Goal: Navigation & Orientation: Find specific page/section

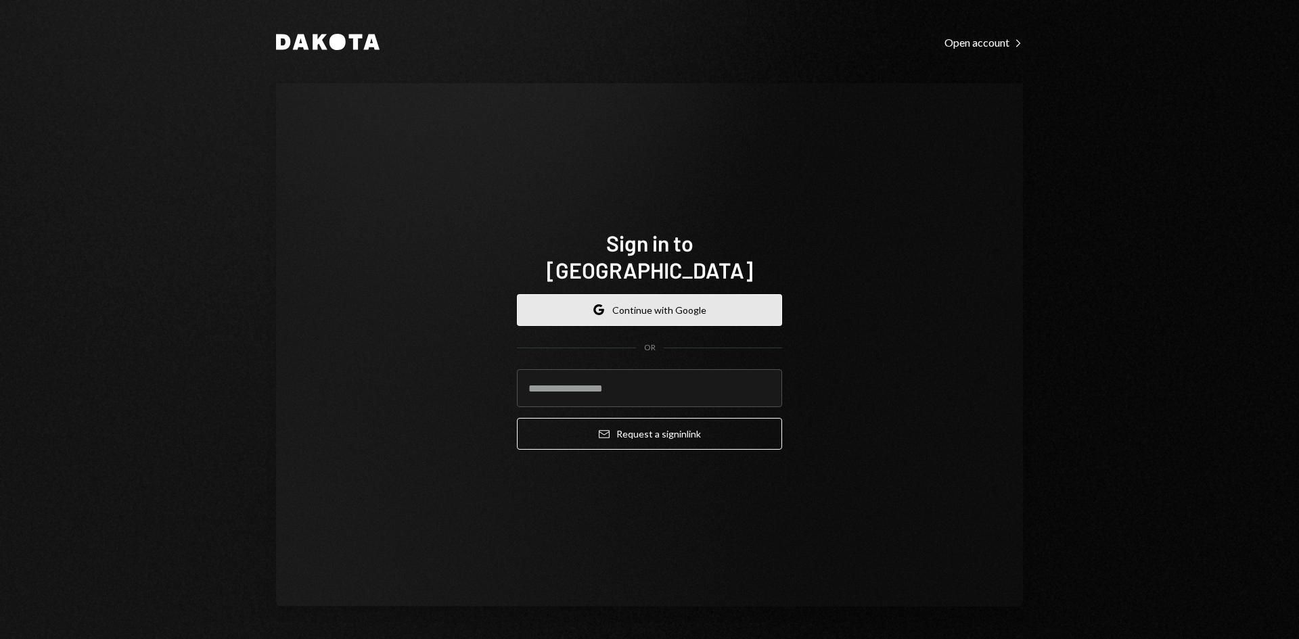
click at [644, 303] on button "Google Continue with Google" at bounding box center [649, 310] width 265 height 32
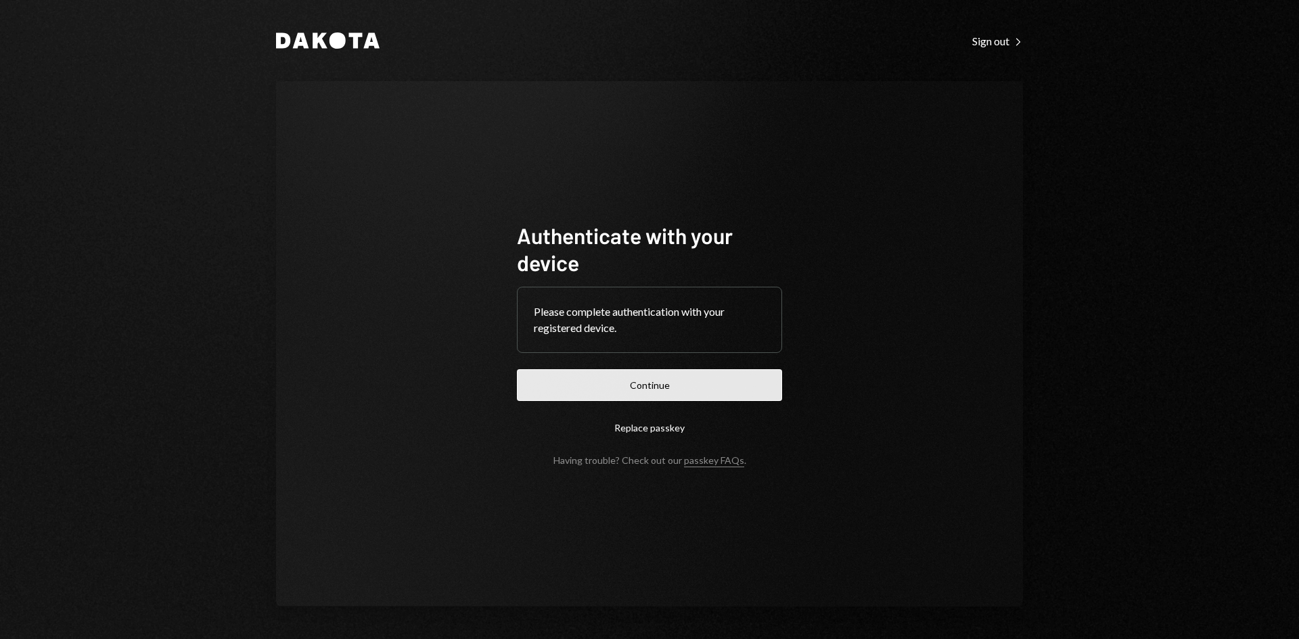
click at [659, 373] on button "Continue" at bounding box center [649, 385] width 265 height 32
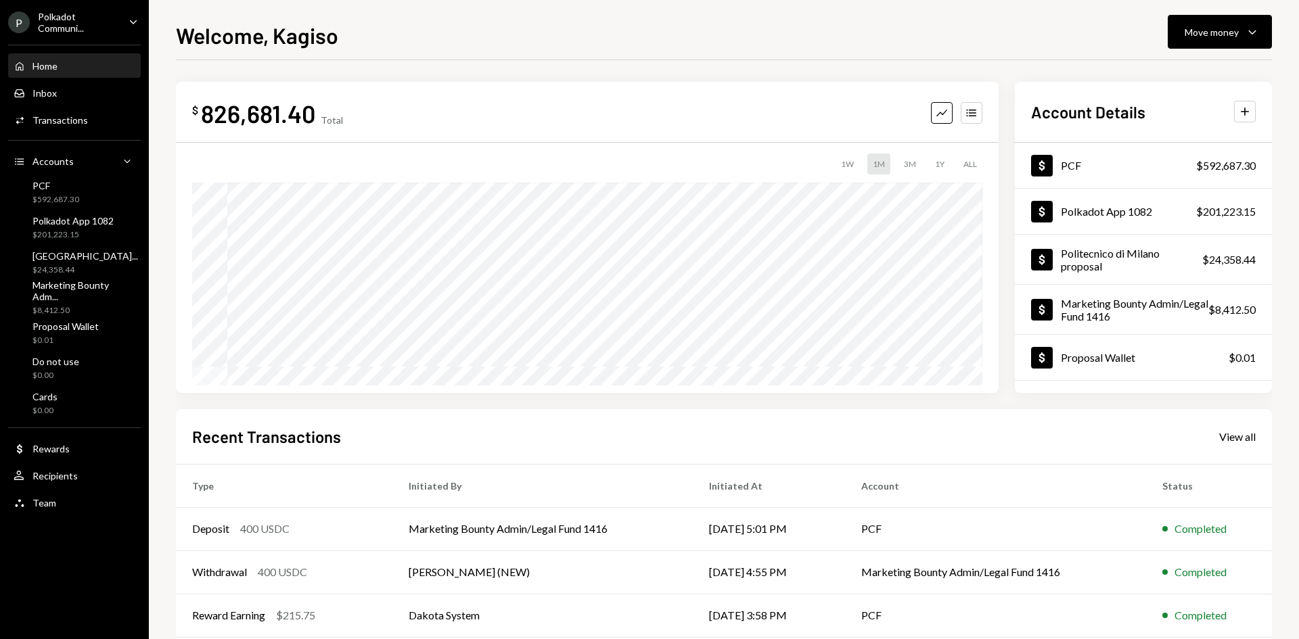
click at [101, 30] on div "Polkadot Communi..." at bounding box center [78, 22] width 80 height 23
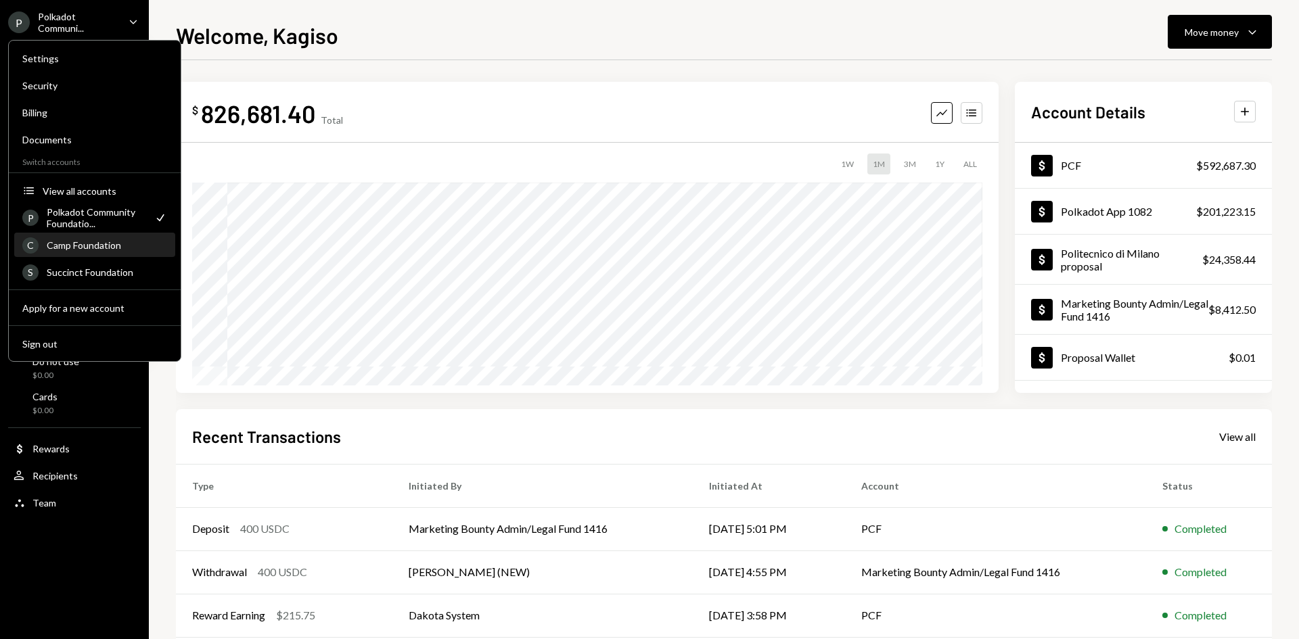
click at [70, 252] on div "C Camp Foundation" at bounding box center [94, 245] width 145 height 23
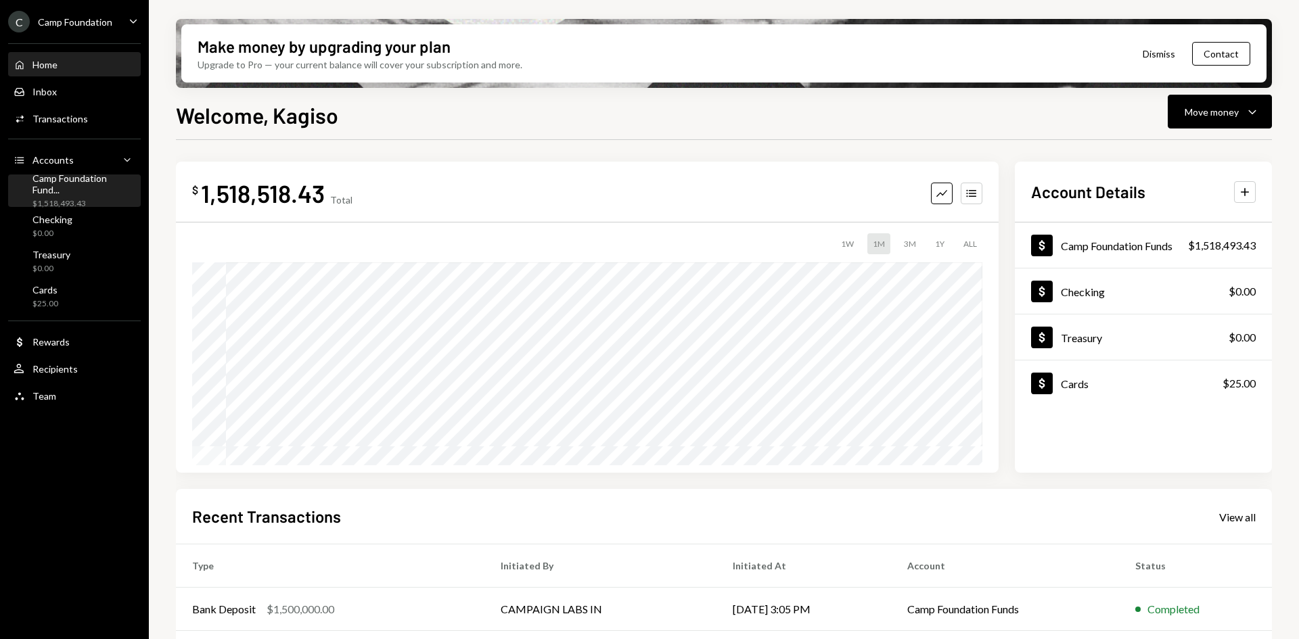
click at [66, 201] on div "$1,518,493.43" at bounding box center [83, 203] width 103 height 11
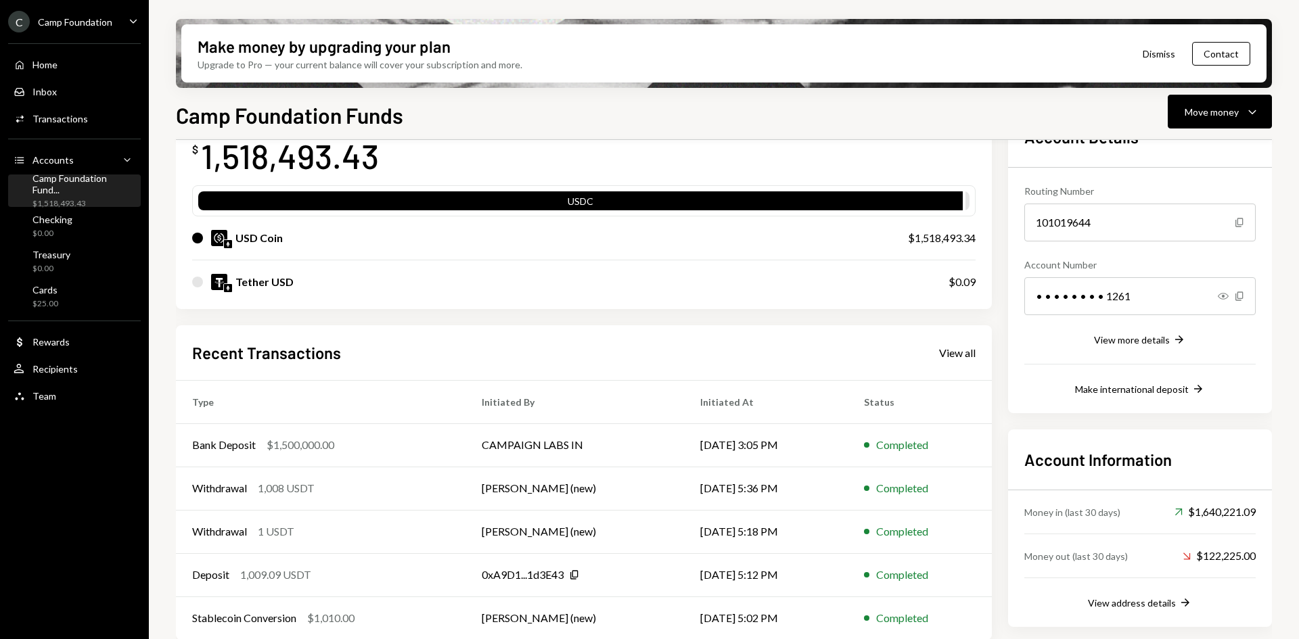
scroll to position [109, 0]
